Goal: Task Accomplishment & Management: Manage account settings

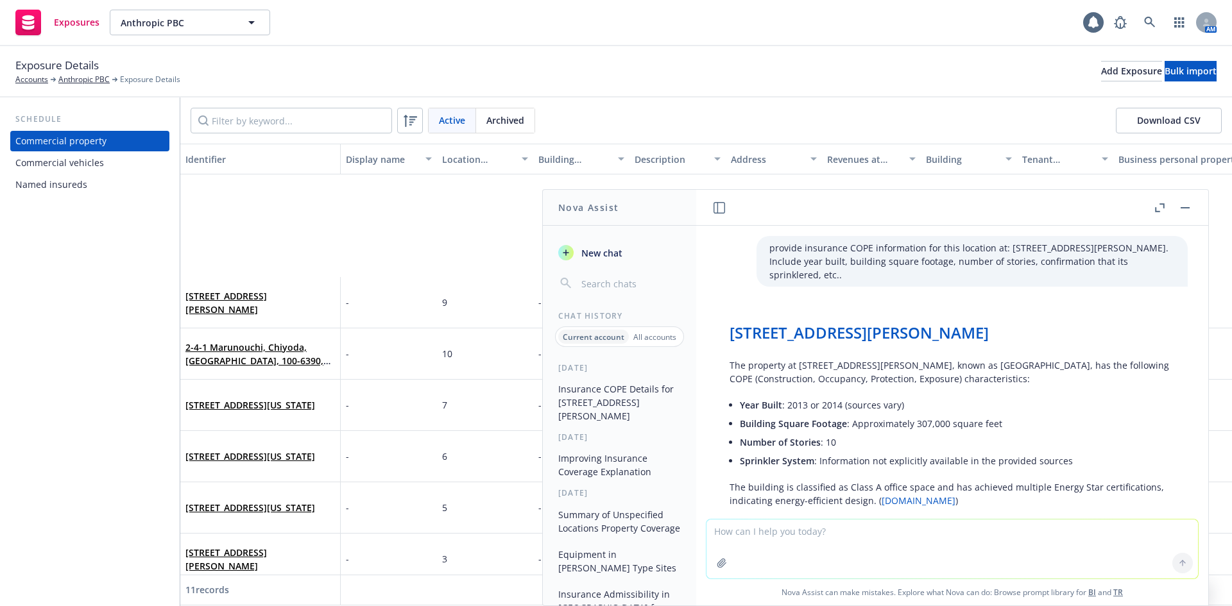
scroll to position [85, 0]
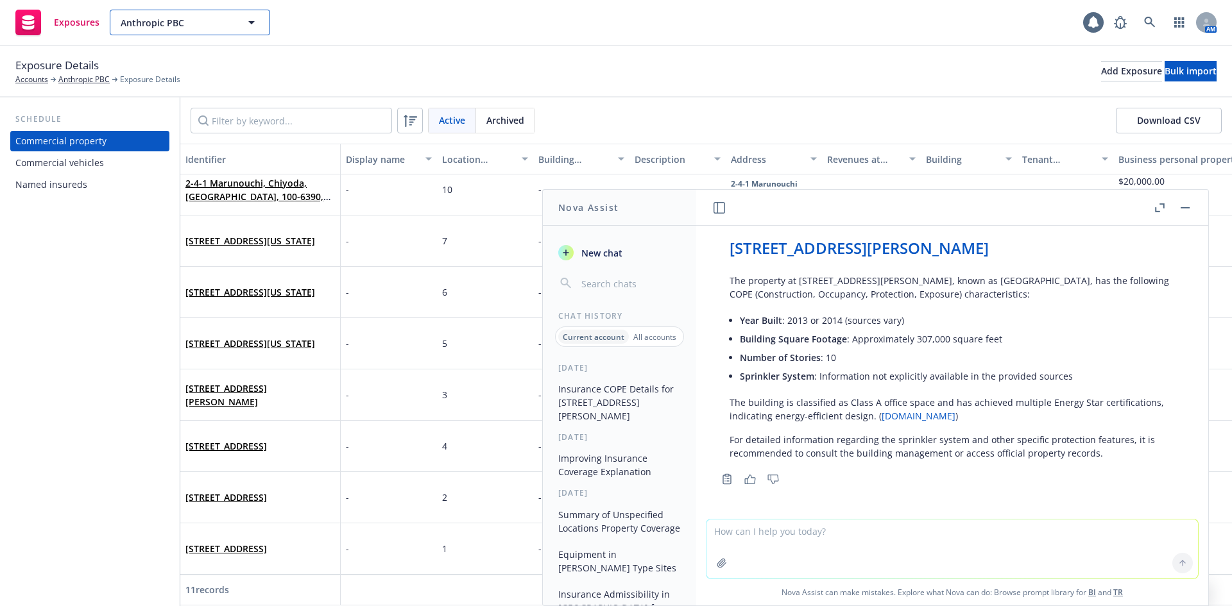
click at [162, 30] on button "Anthropic PBC" at bounding box center [190, 23] width 160 height 26
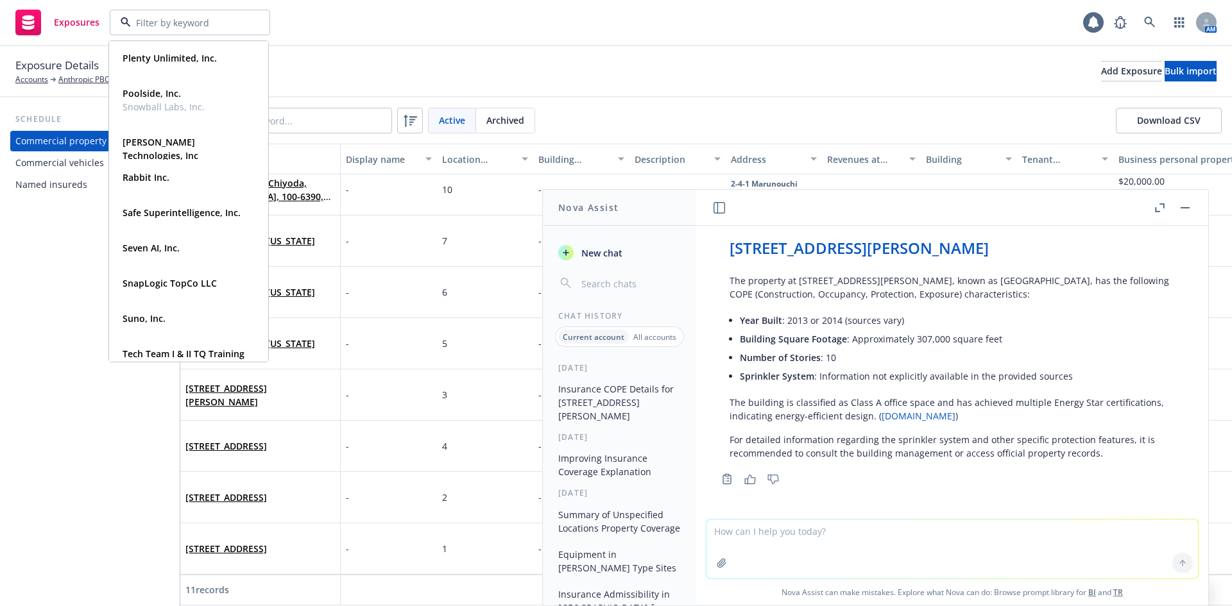
scroll to position [656, 0]
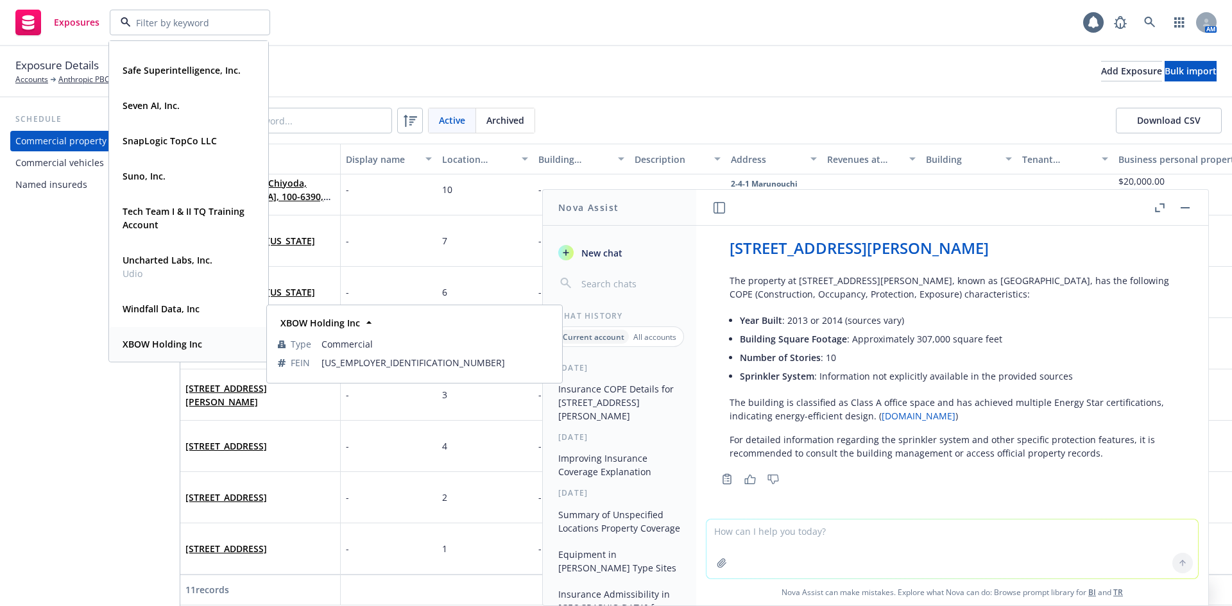
click at [162, 332] on div "XBOW Holding Inc Type Commercial FEIN 99-1034040" at bounding box center [189, 344] width 158 height 34
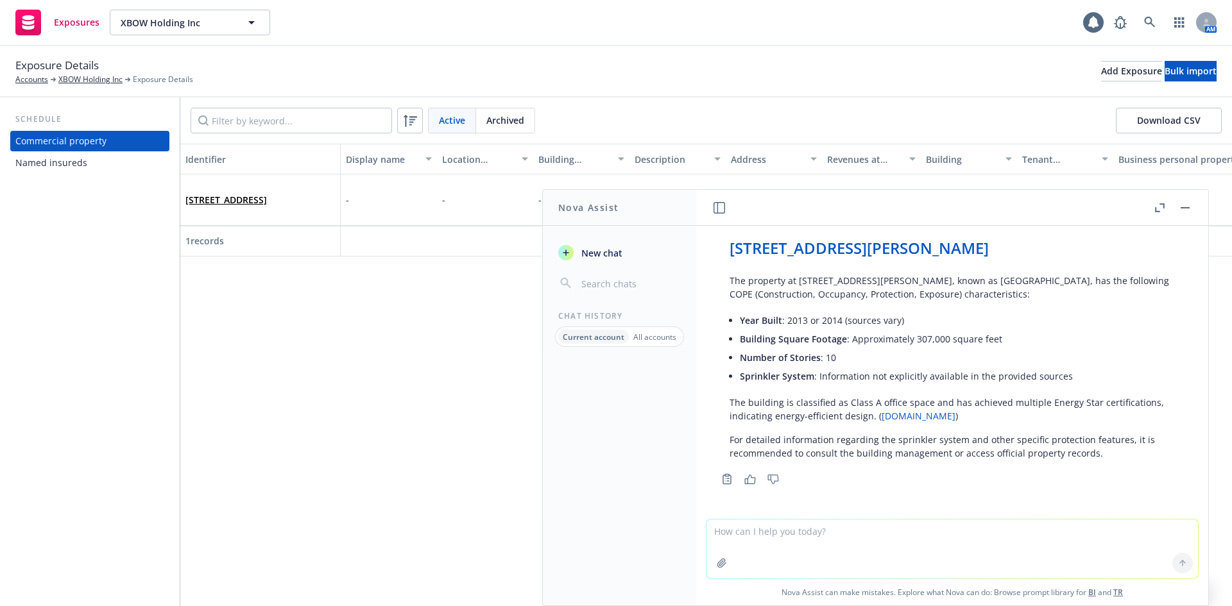
click at [1195, 210] on header at bounding box center [952, 208] width 512 height 36
click at [1185, 207] on rect "button" at bounding box center [1184, 207] width 9 height 1
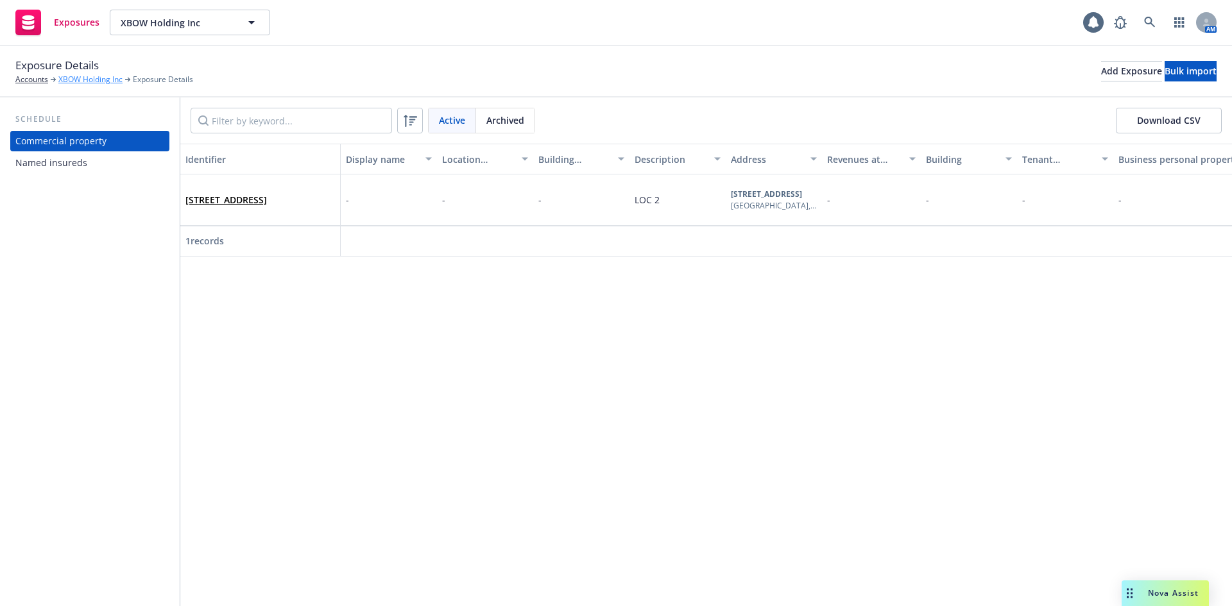
click at [66, 83] on link "XBOW Holding Inc" at bounding box center [90, 80] width 64 height 12
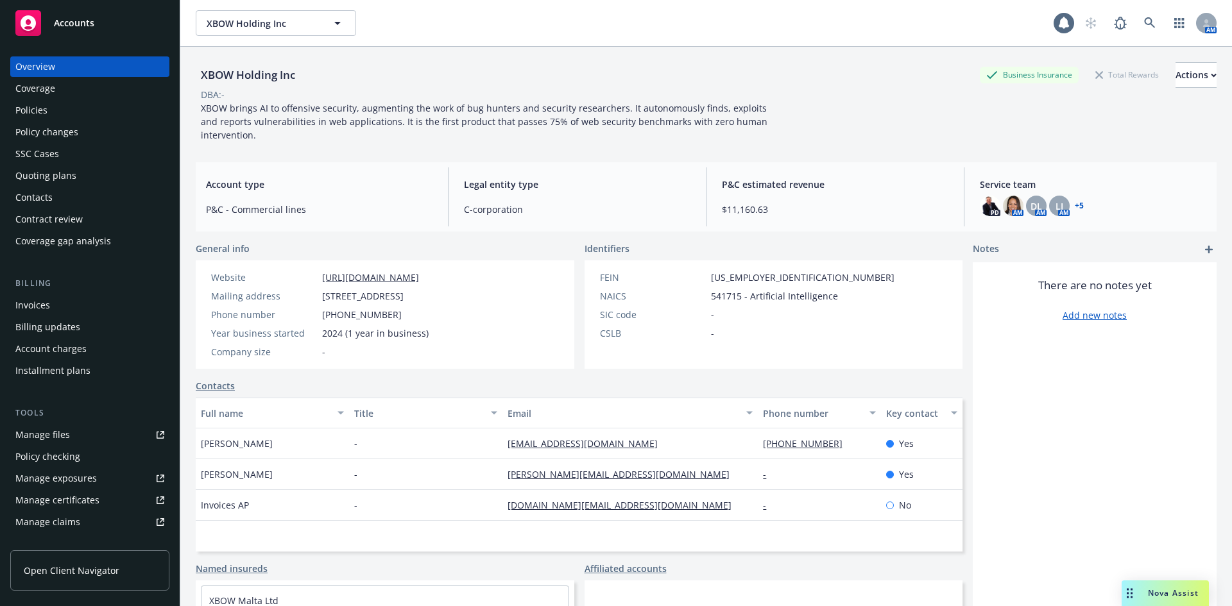
click at [58, 111] on div "Policies" at bounding box center [89, 110] width 149 height 21
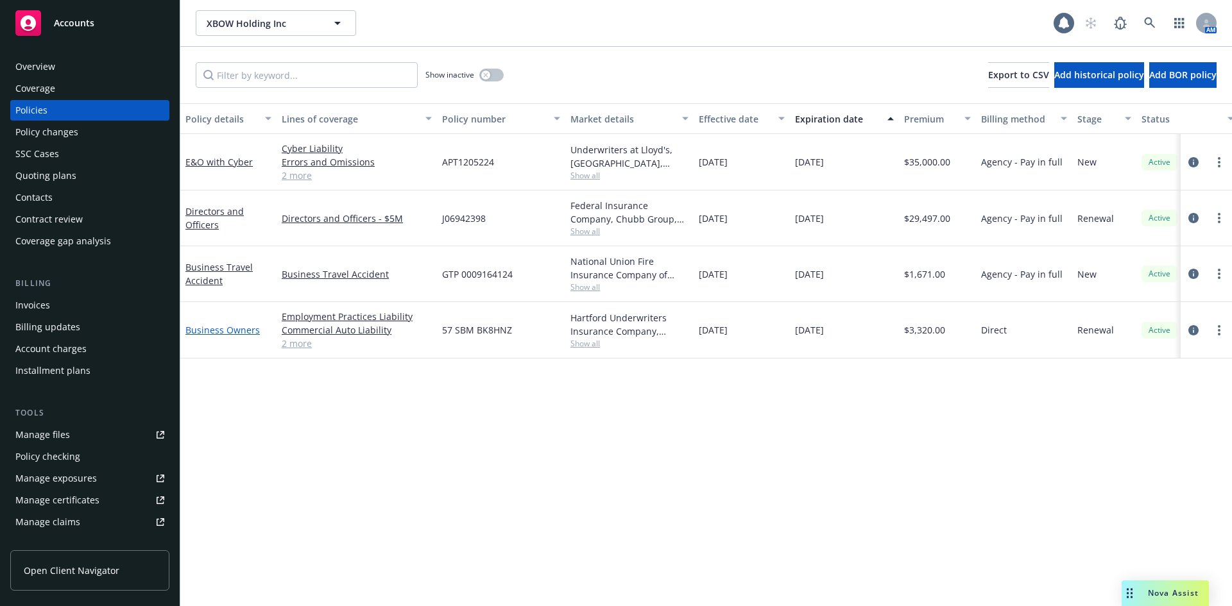
click at [213, 326] on link "Business Owners" at bounding box center [222, 330] width 74 height 12
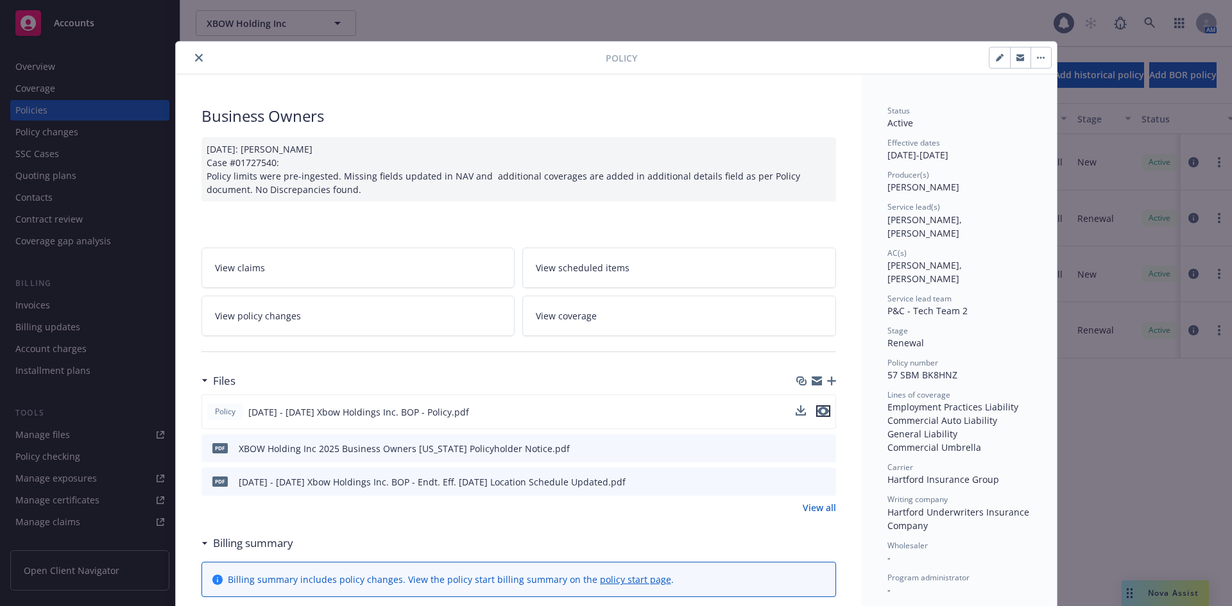
click at [819, 413] on icon "preview file" at bounding box center [823, 411] width 12 height 9
click at [996, 56] on icon "button" at bounding box center [1000, 58] width 8 height 8
select select "RENEWAL"
select select "12"
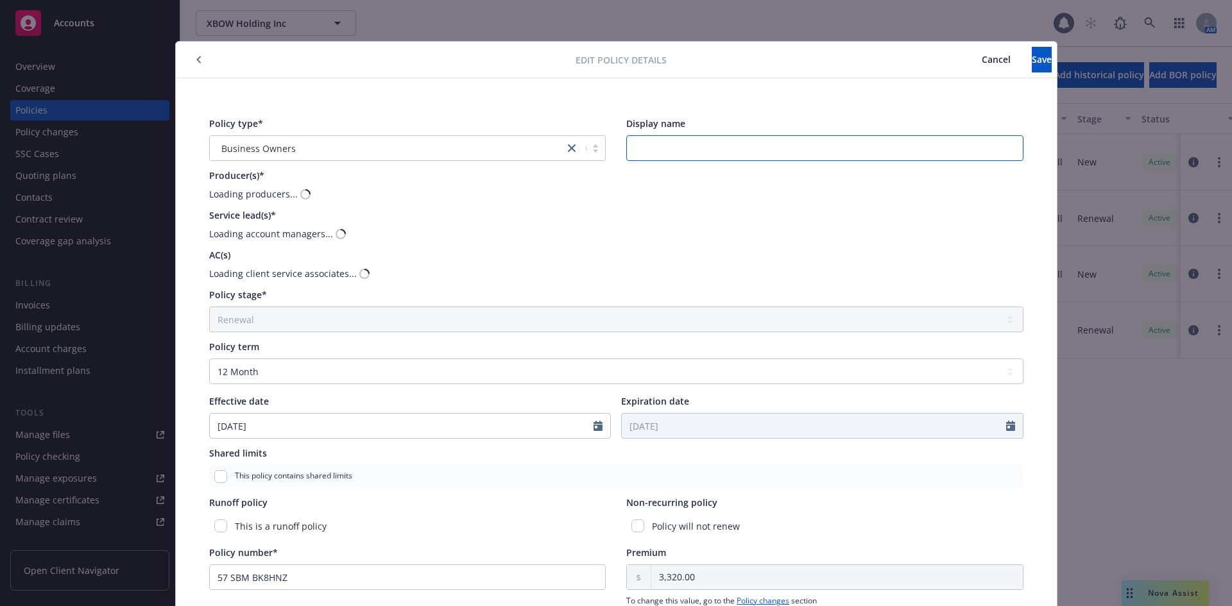
click at [764, 142] on input "Display name" at bounding box center [824, 148] width 397 height 26
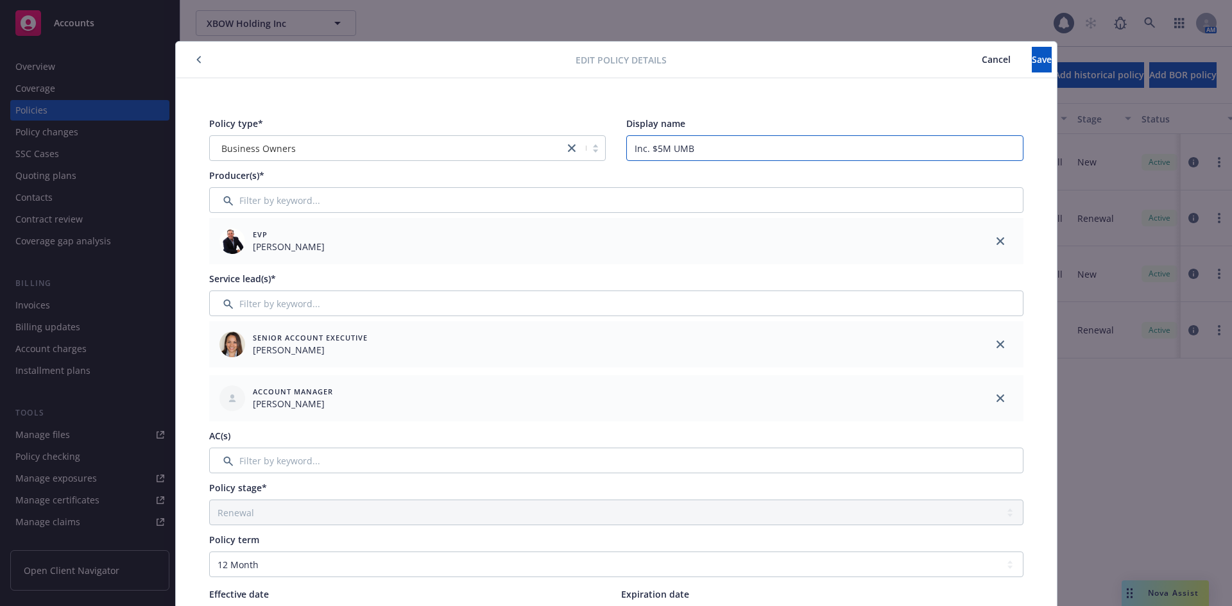
click at [639, 149] on input "Inc. $5M UMB" at bounding box center [824, 148] width 397 height 26
type input "Incl. $5M UMB"
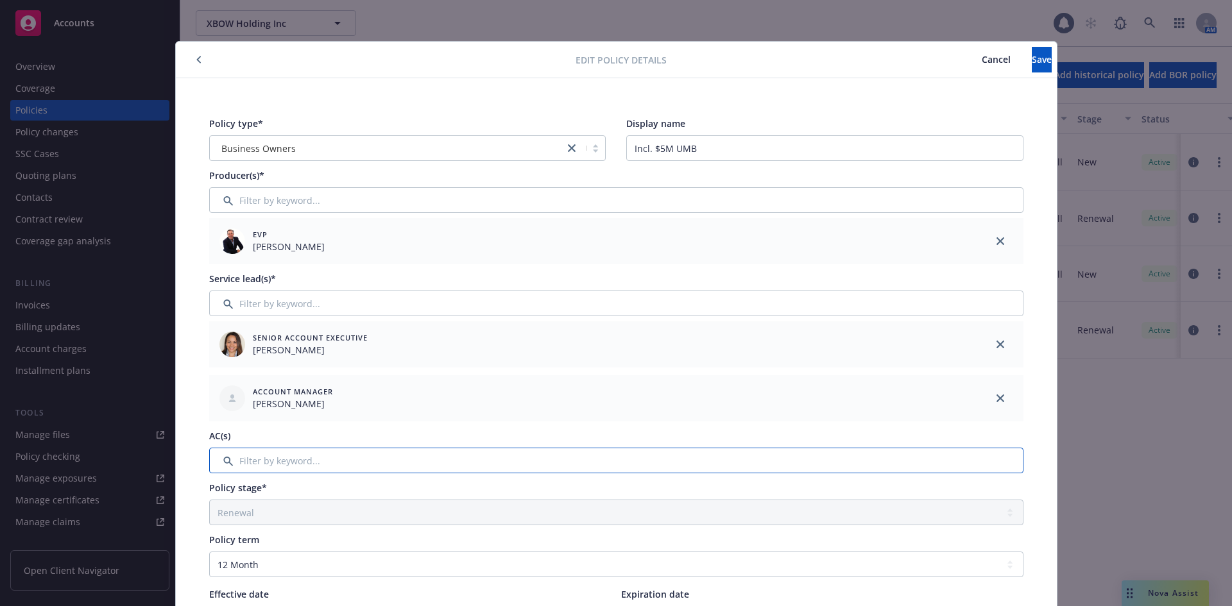
click at [282, 454] on input "Filter by keyword..." at bounding box center [616, 461] width 814 height 26
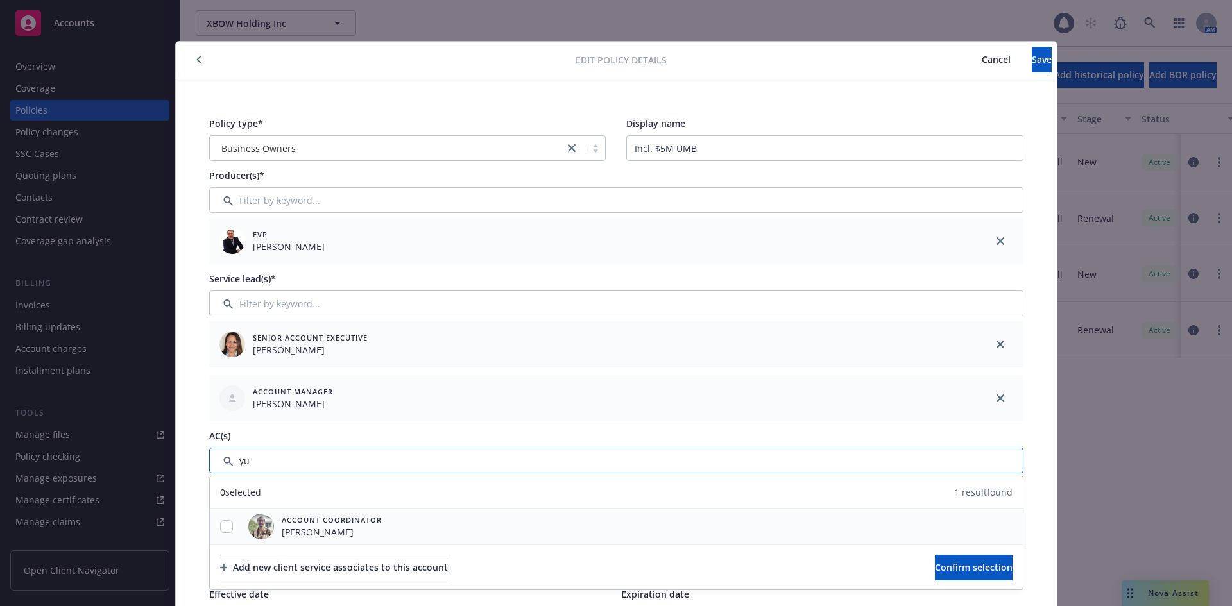
type input "yu"
click at [223, 525] on input "checkbox" at bounding box center [226, 526] width 13 height 13
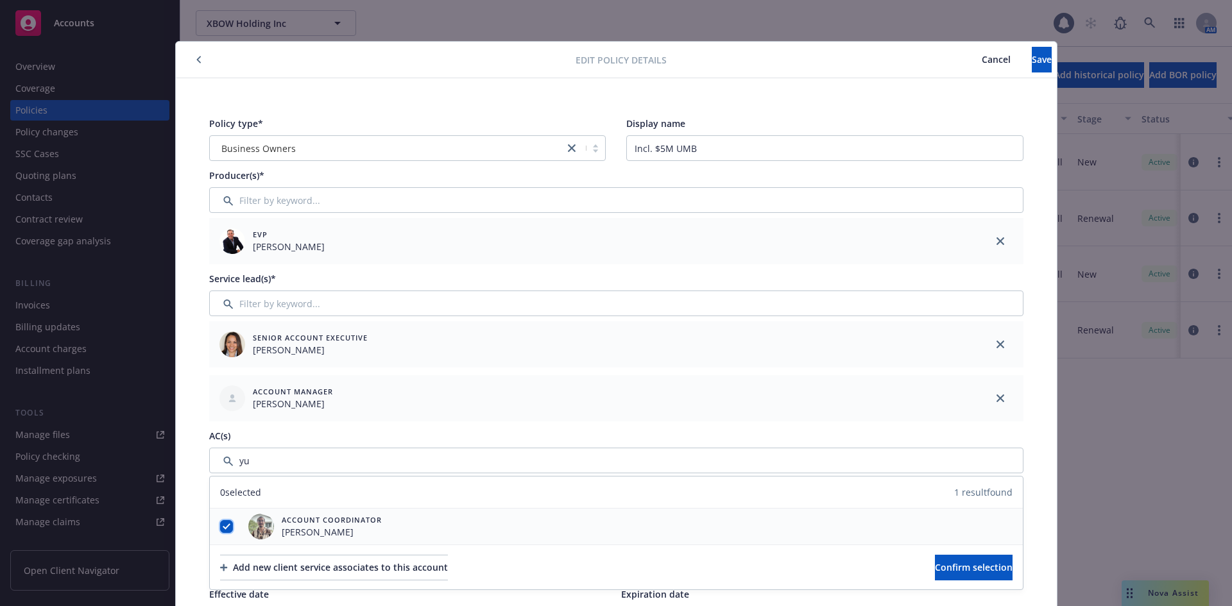
checkbox input "true"
drag, startPoint x: 906, startPoint y: 559, endPoint x: 915, endPoint y: 543, distance: 18.4
click at [935, 559] on button "Confirm selection" at bounding box center [974, 568] width 78 height 26
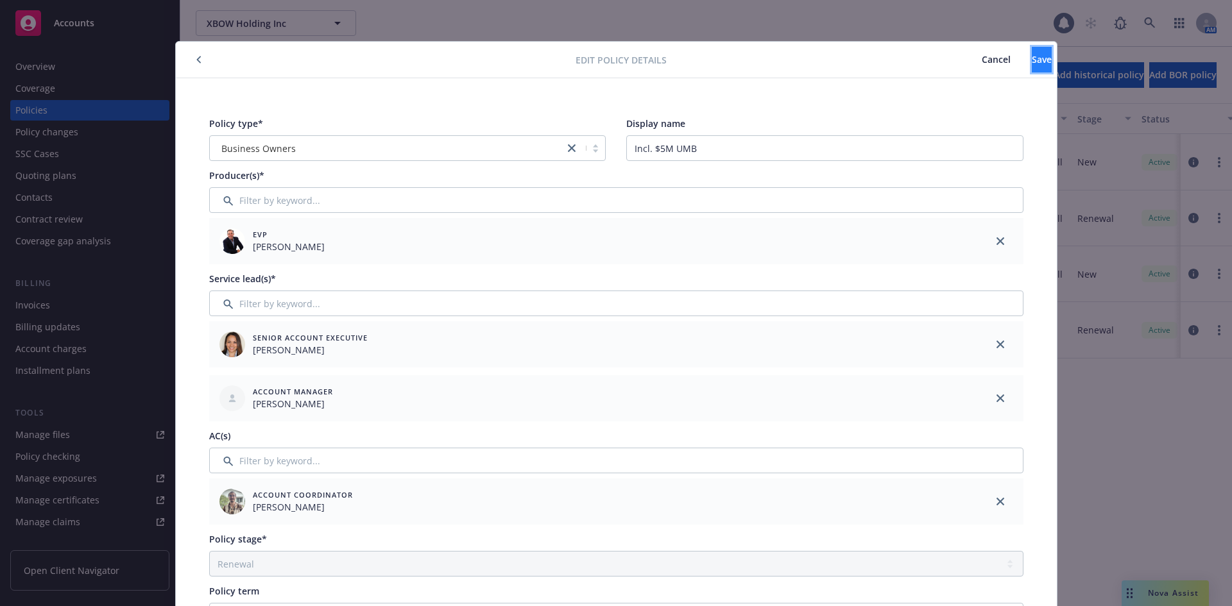
click at [1032, 66] on button "Save" at bounding box center [1042, 60] width 20 height 26
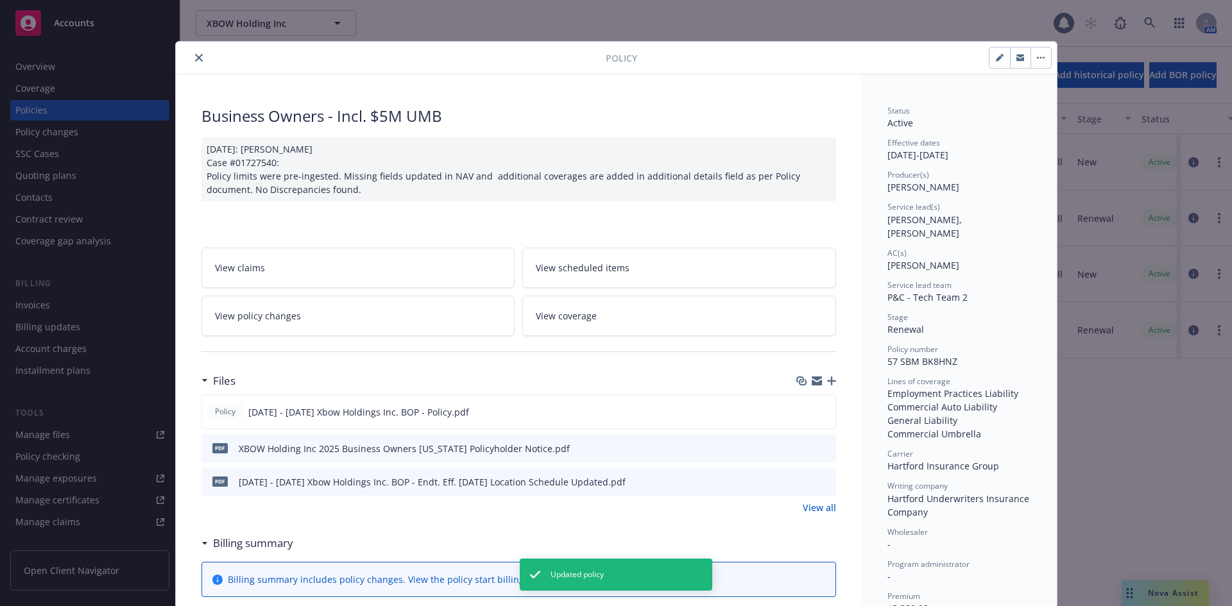
click at [195, 58] on icon "close" at bounding box center [199, 58] width 8 height 8
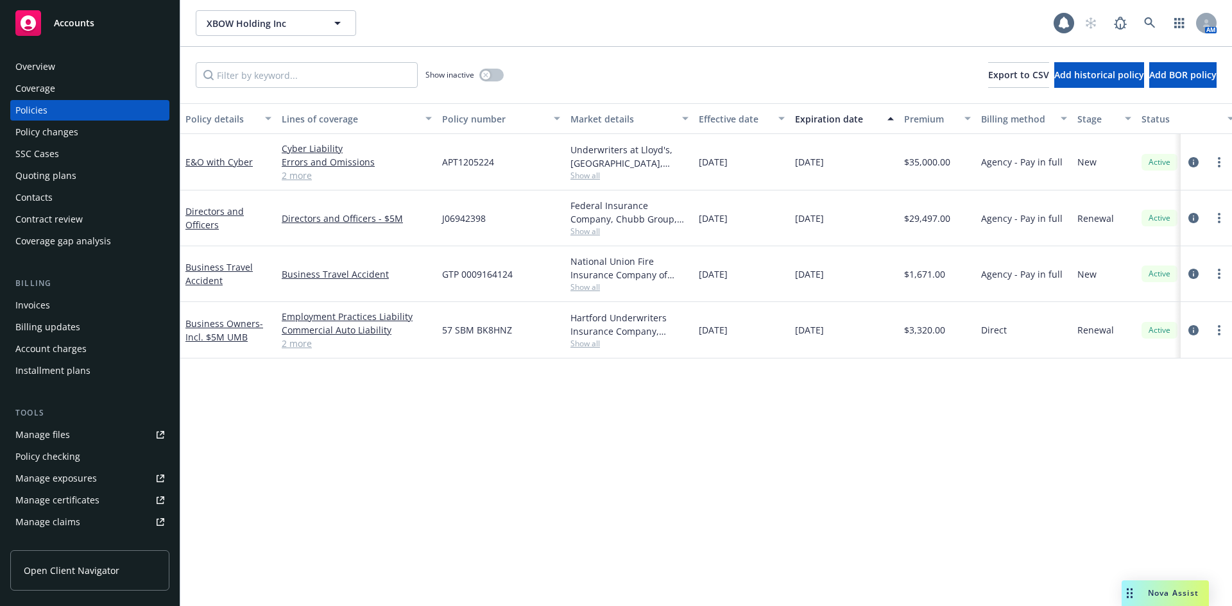
click at [445, 445] on div "Policy details Lines of coverage Policy number Market details Effective date Ex…" at bounding box center [705, 354] width 1051 height 503
click at [218, 344] on div "Business Owners - Incl. $5M UMB" at bounding box center [228, 330] width 96 height 56
click at [219, 330] on div "Business Owners - Incl. $5M UMB" at bounding box center [228, 330] width 86 height 27
click at [205, 328] on link "Business Owners - Incl. $5M UMB" at bounding box center [224, 331] width 78 height 26
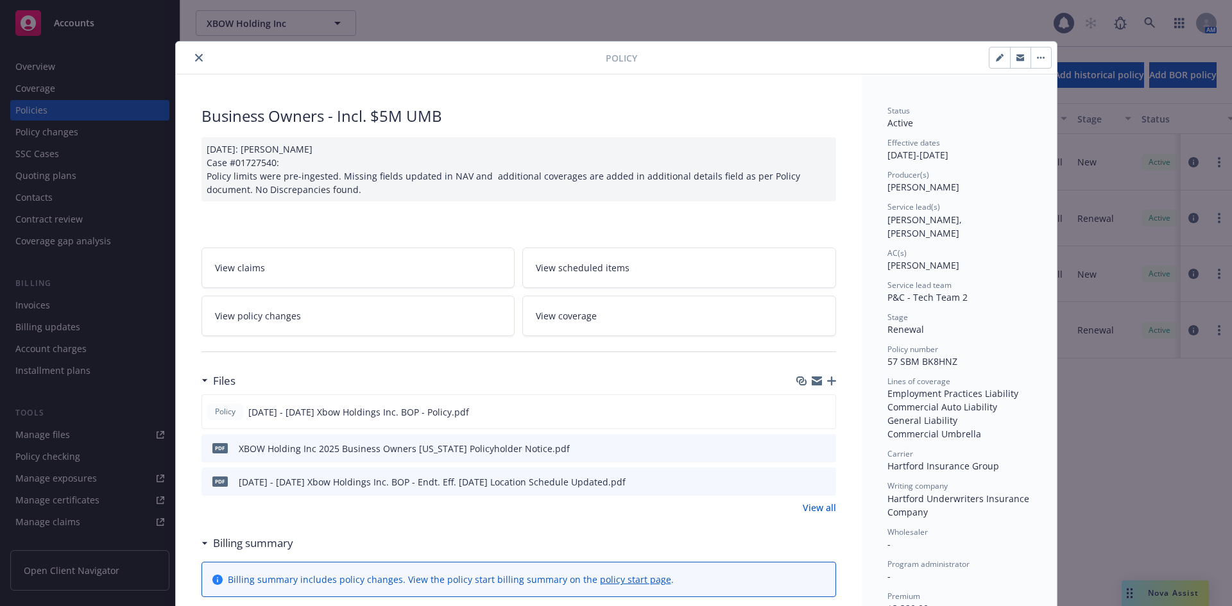
scroll to position [38, 0]
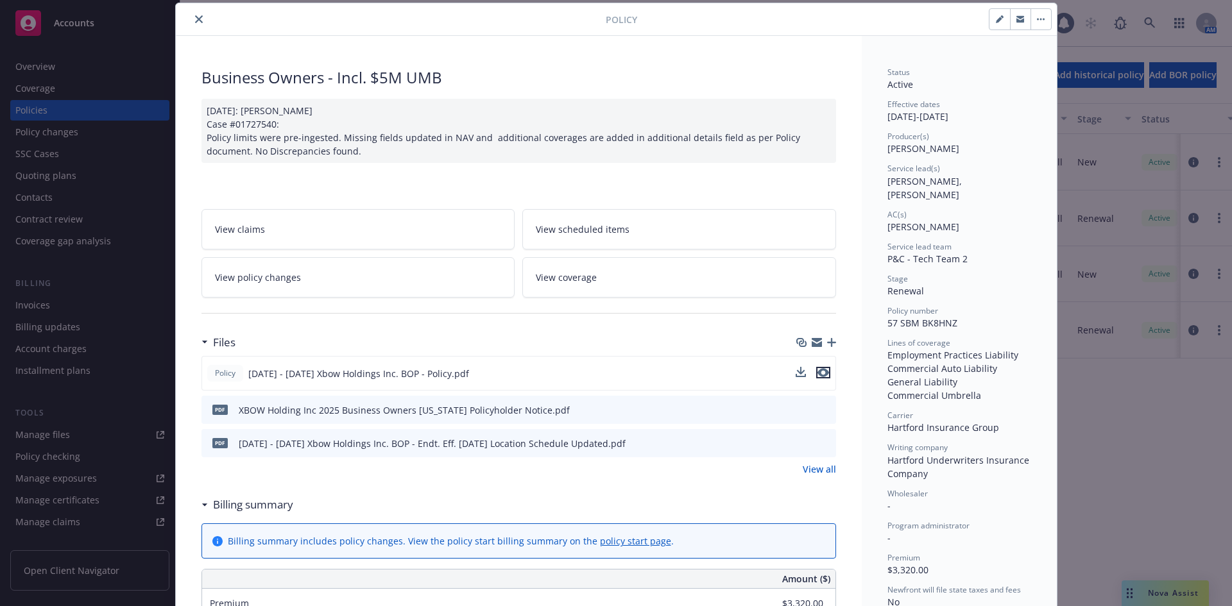
click at [817, 371] on icon "preview file" at bounding box center [823, 372] width 12 height 9
click at [191, 22] on button "close" at bounding box center [198, 19] width 15 height 15
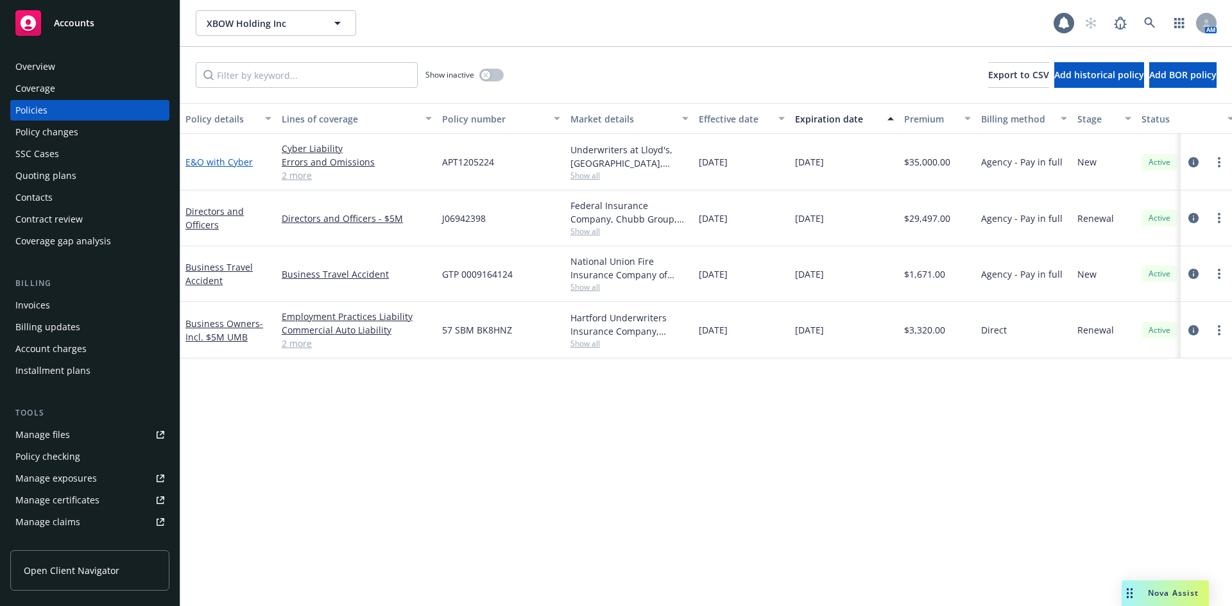
click at [235, 163] on link "E&O with Cyber" at bounding box center [218, 162] width 67 height 12
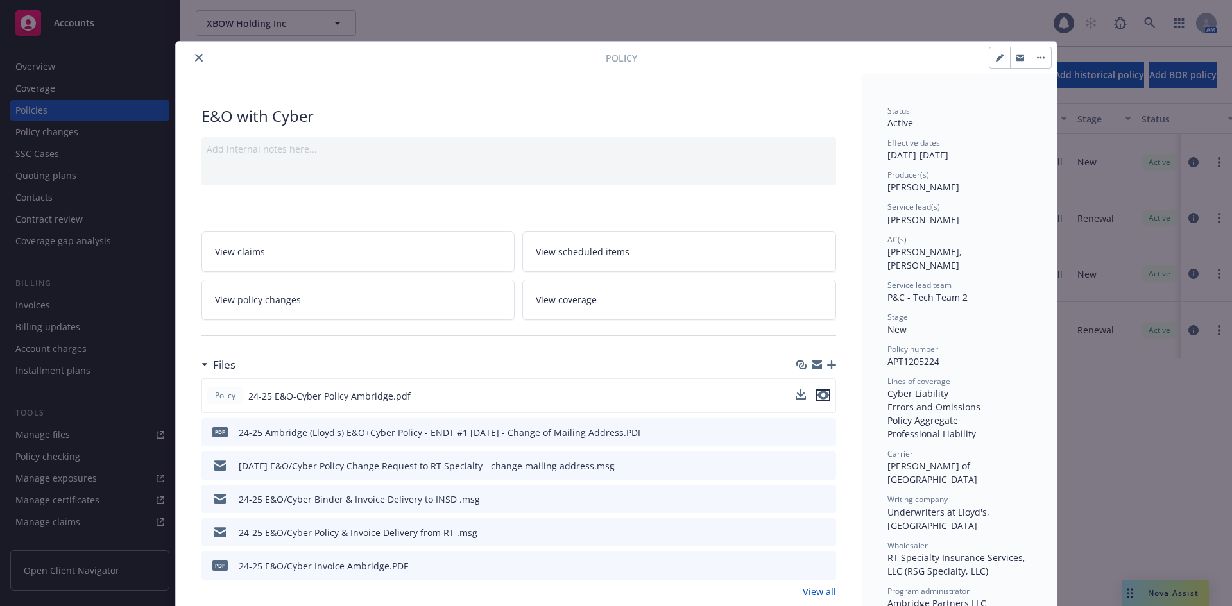
click at [821, 395] on icon "preview file" at bounding box center [823, 395] width 12 height 9
click at [195, 60] on icon "close" at bounding box center [199, 58] width 8 height 8
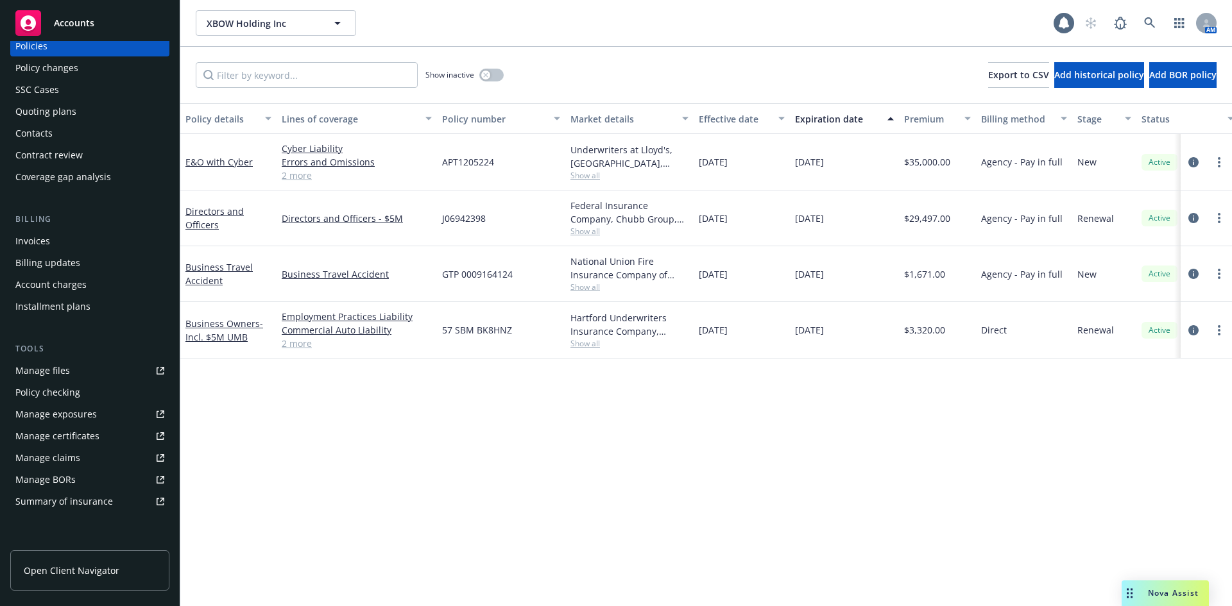
scroll to position [251, 0]
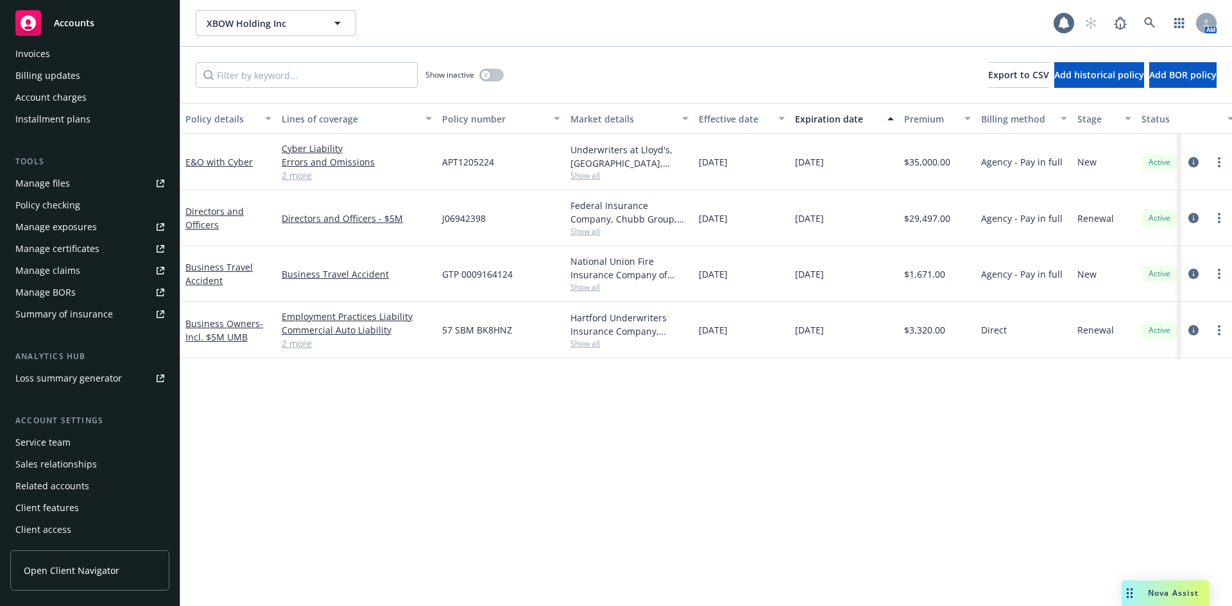
click at [78, 303] on div "Manage files Policy checking Manage exposures Manage certificates Manage claims…" at bounding box center [89, 248] width 159 height 151
click at [78, 306] on div "Manage files Policy checking Manage exposures Manage certificates Manage claims…" at bounding box center [89, 248] width 159 height 151
click at [78, 307] on div "Summary of insurance" at bounding box center [64, 314] width 98 height 21
click at [68, 438] on div "Service team" at bounding box center [42, 442] width 55 height 21
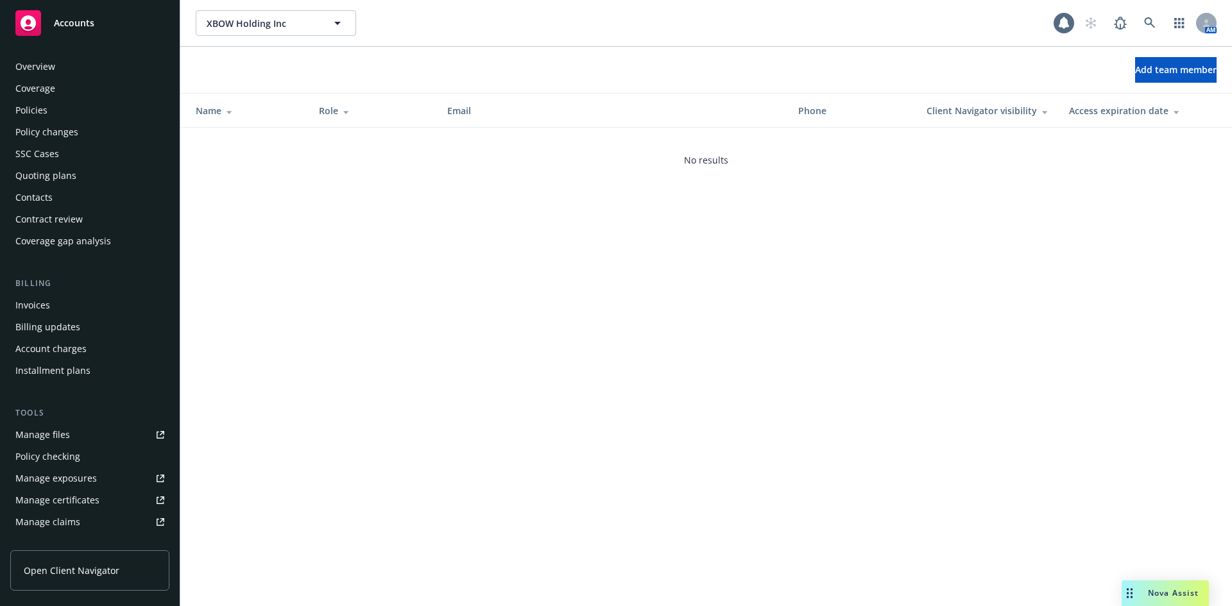
scroll to position [251, 0]
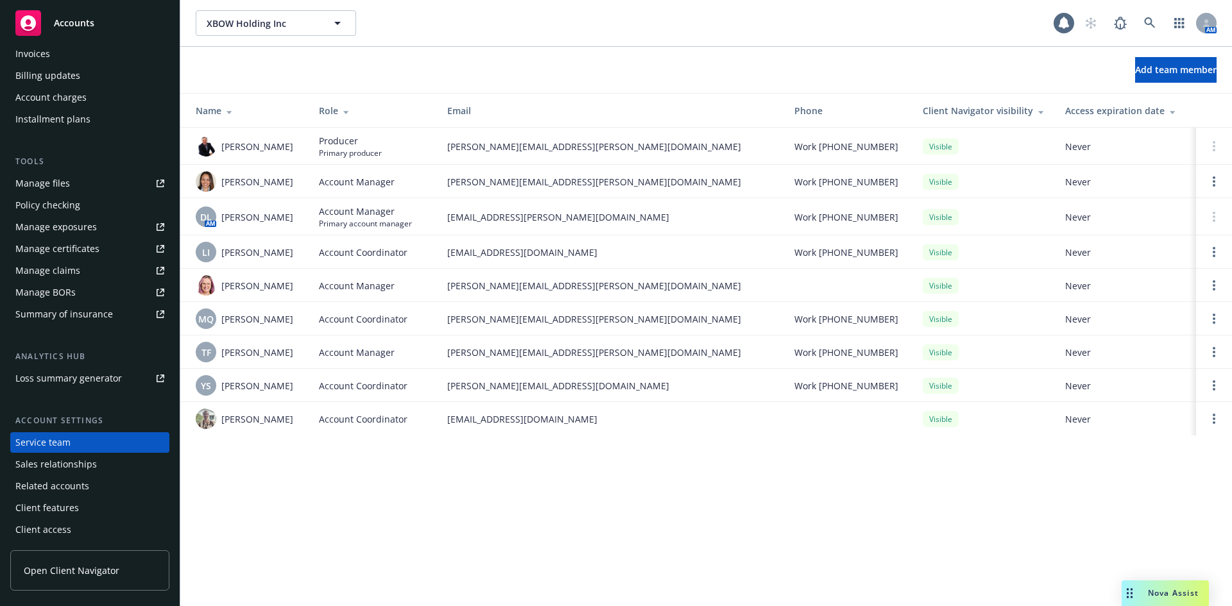
click at [52, 185] on div "Manage files" at bounding box center [42, 183] width 55 height 21
click at [40, 318] on div "Summary of insurance" at bounding box center [64, 314] width 98 height 21
